Goal: Transaction & Acquisition: Purchase product/service

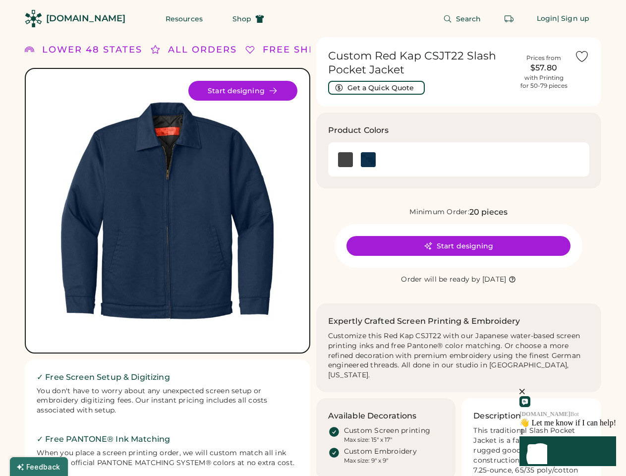
click at [313, 238] on div "FREE SHIPPING LOWER 48 STATES ALL ORDERS FREE SHIPPING LOWER 48 STATES ALL ORDE…" at bounding box center [313, 332] width 577 height 590
click at [313, 256] on div "FREE SHIPPING LOWER 48 STATES ALL ORDERS FREE SHIPPING LOWER 48 STATES ALL ORDE…" at bounding box center [313, 332] width 577 height 590
click at [168, 256] on img at bounding box center [168, 211] width 260 height 260
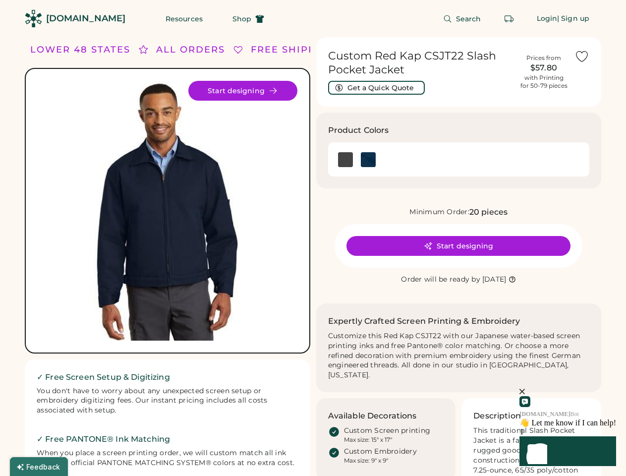
click at [168, 50] on div "ALL ORDERS" at bounding box center [190, 49] width 69 height 13
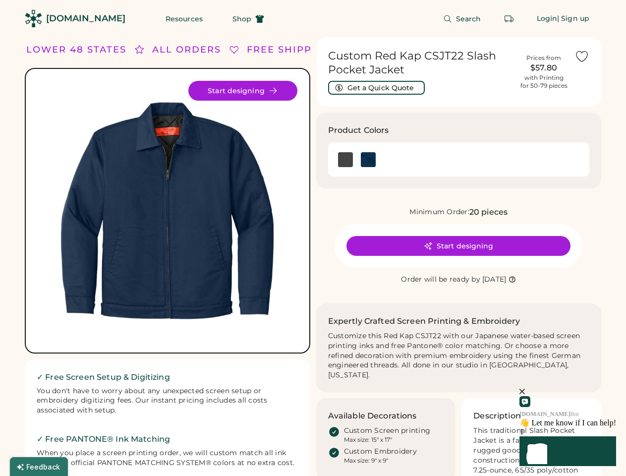
click at [313, 50] on div "FREE SHIPPING LOWER 48 STATES ALL ORDERS FREE SHIPPING LOWER 48 STATES ALL ORDE…" at bounding box center [313, 332] width 577 height 590
click at [93, 50] on div "LOWER 48 STATES" at bounding box center [68, 49] width 100 height 13
click at [156, 50] on div "ALL ORDERS" at bounding box center [174, 49] width 69 height 13
click at [203, 50] on div "FREE SHIPPING LOWER 48 STATES ALL ORDERS FREE SHIPPING LOWER 48 STATES ALL ORDE…" at bounding box center [273, 49] width 749 height 13
